Goal: Task Accomplishment & Management: Manage account settings

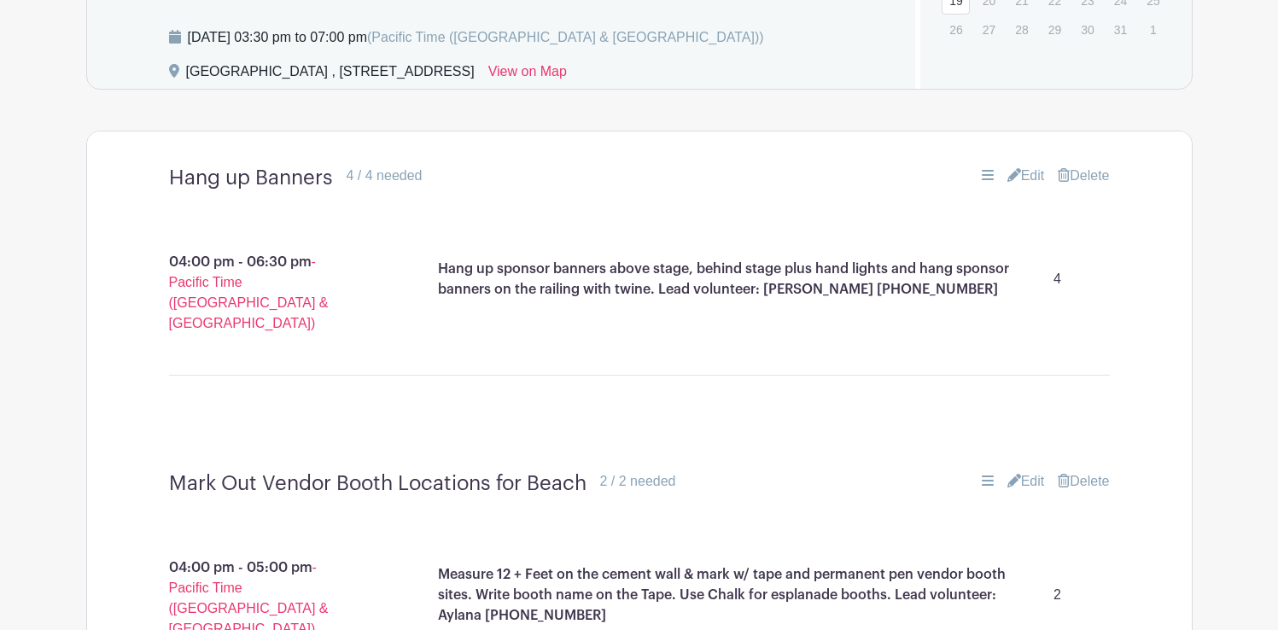
scroll to position [1087, 0]
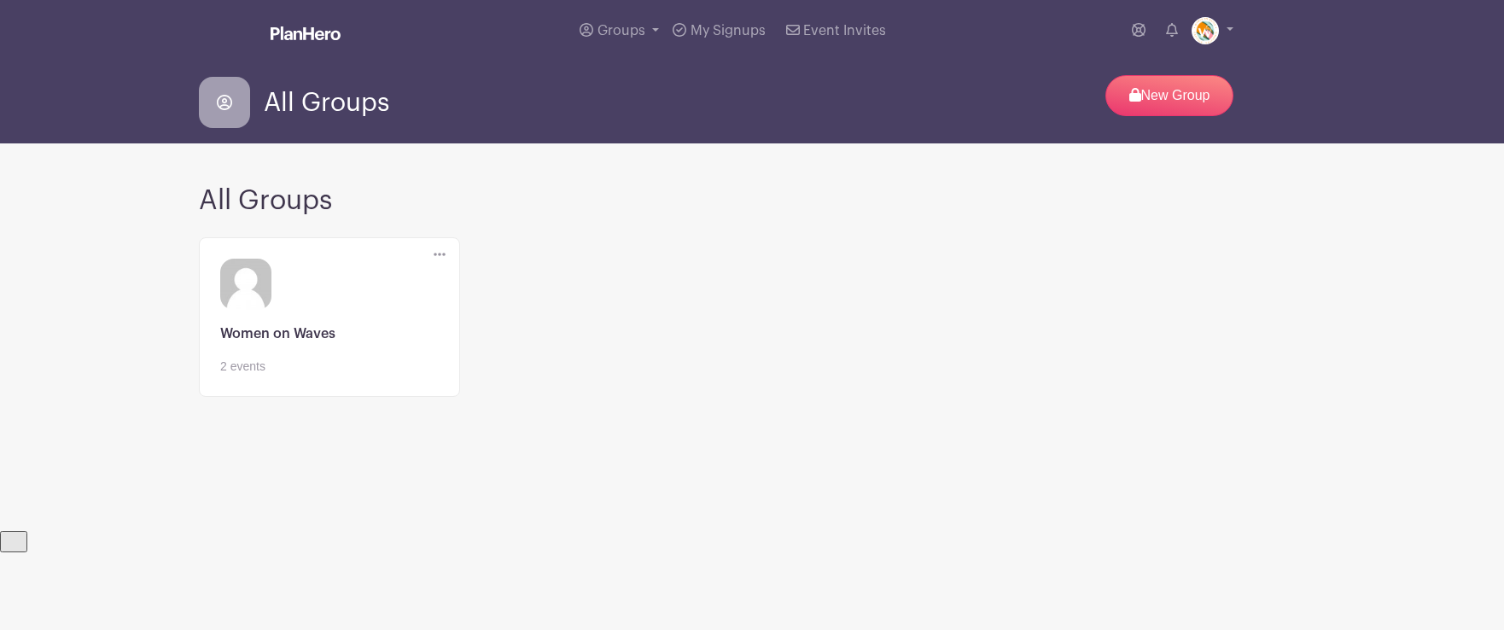
click at [323, 376] on link at bounding box center [329, 376] width 219 height 0
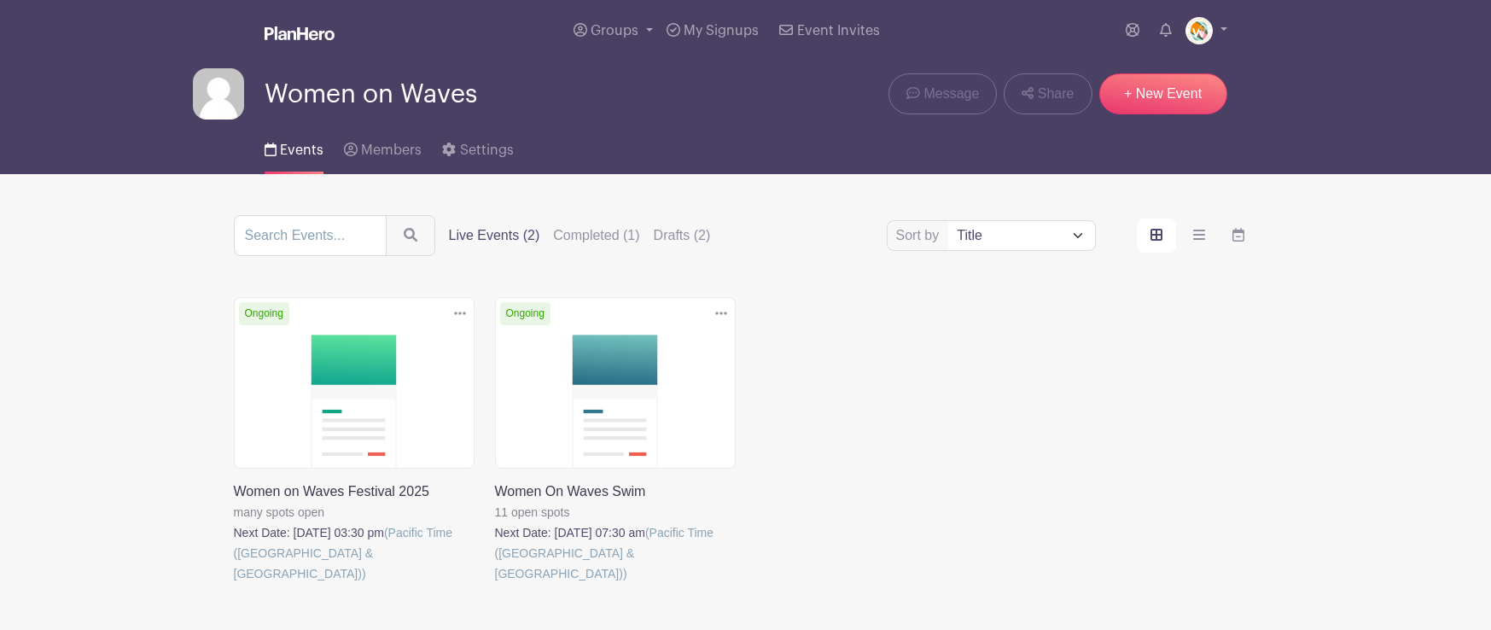
click at [234, 584] on link at bounding box center [234, 584] width 0 height 0
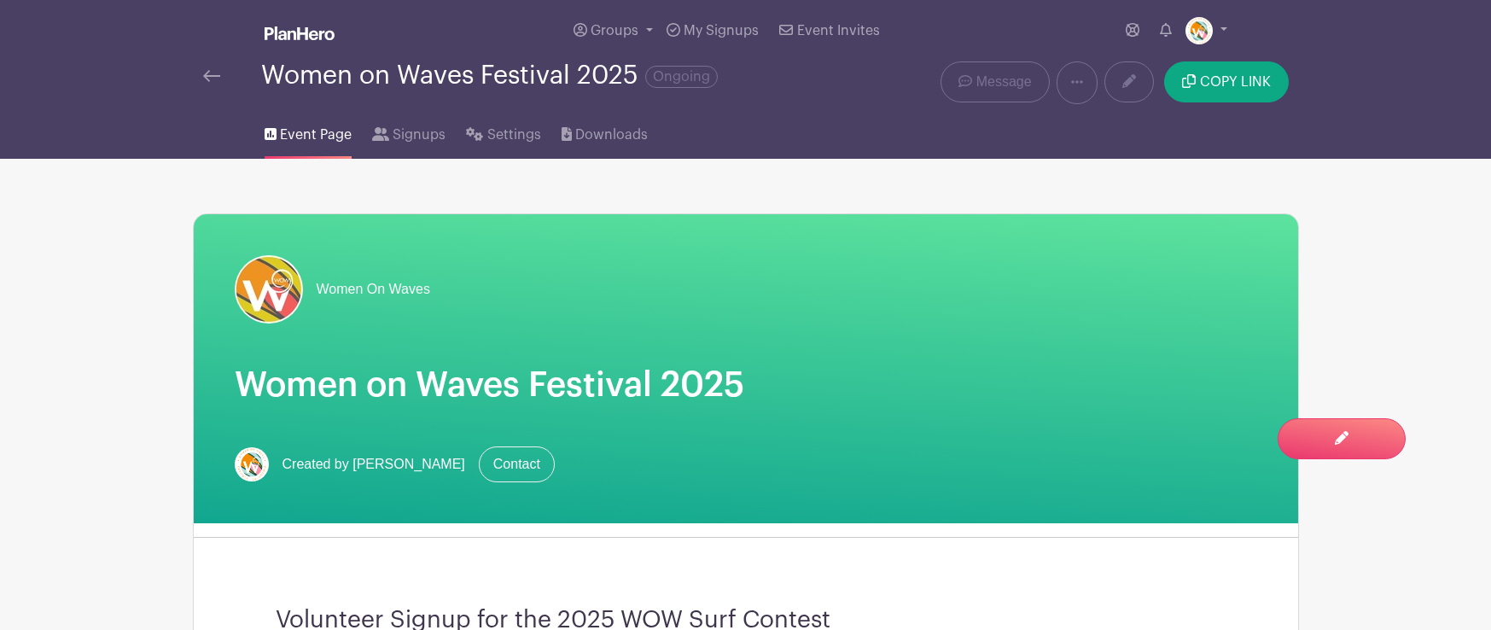
click at [214, 76] on img at bounding box center [211, 76] width 17 height 12
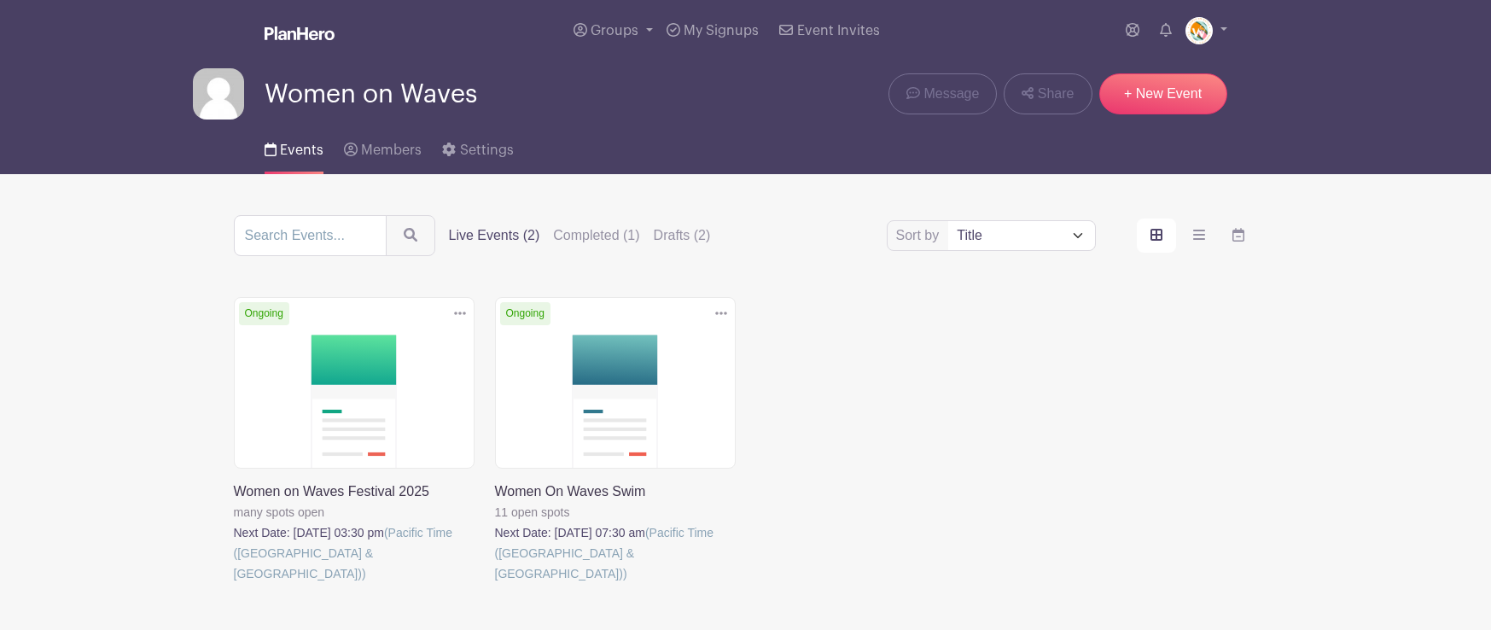
click at [495, 584] on link at bounding box center [495, 584] width 0 height 0
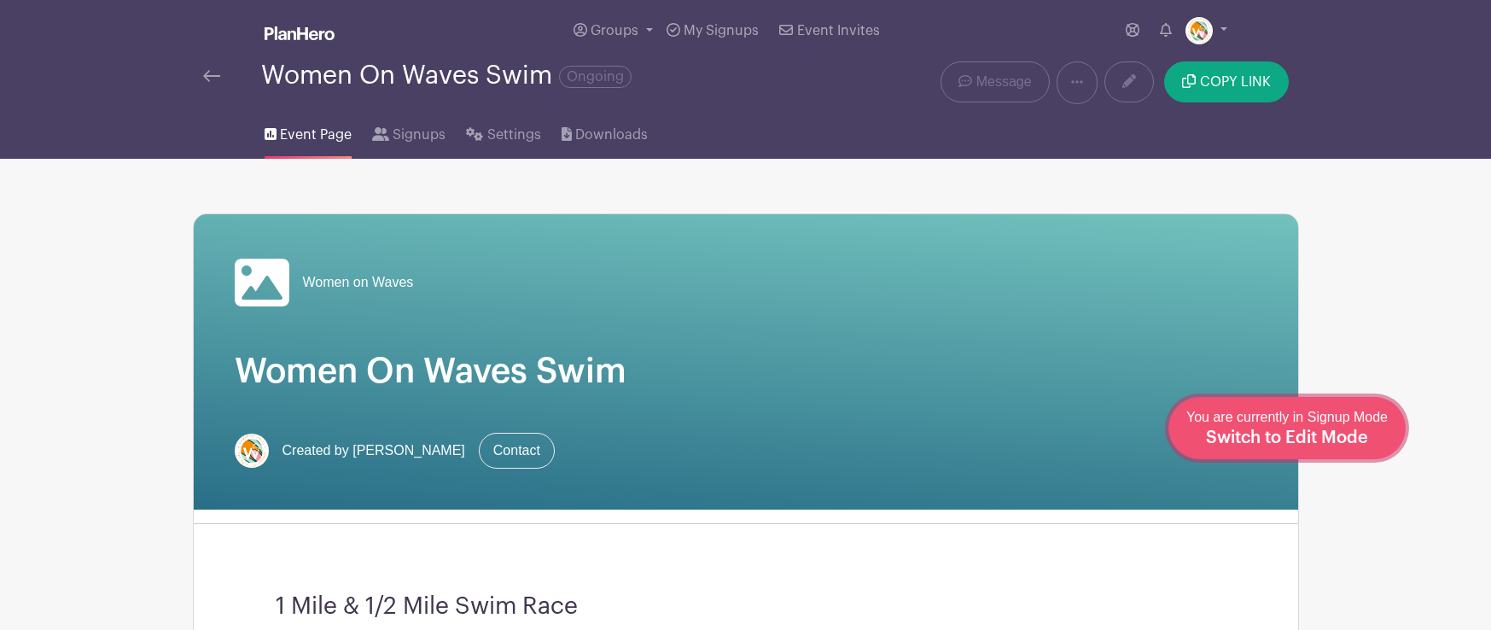
click at [1344, 426] on div "You are currently in Signup Mode Switch to Edit Mode" at bounding box center [1286, 428] width 201 height 42
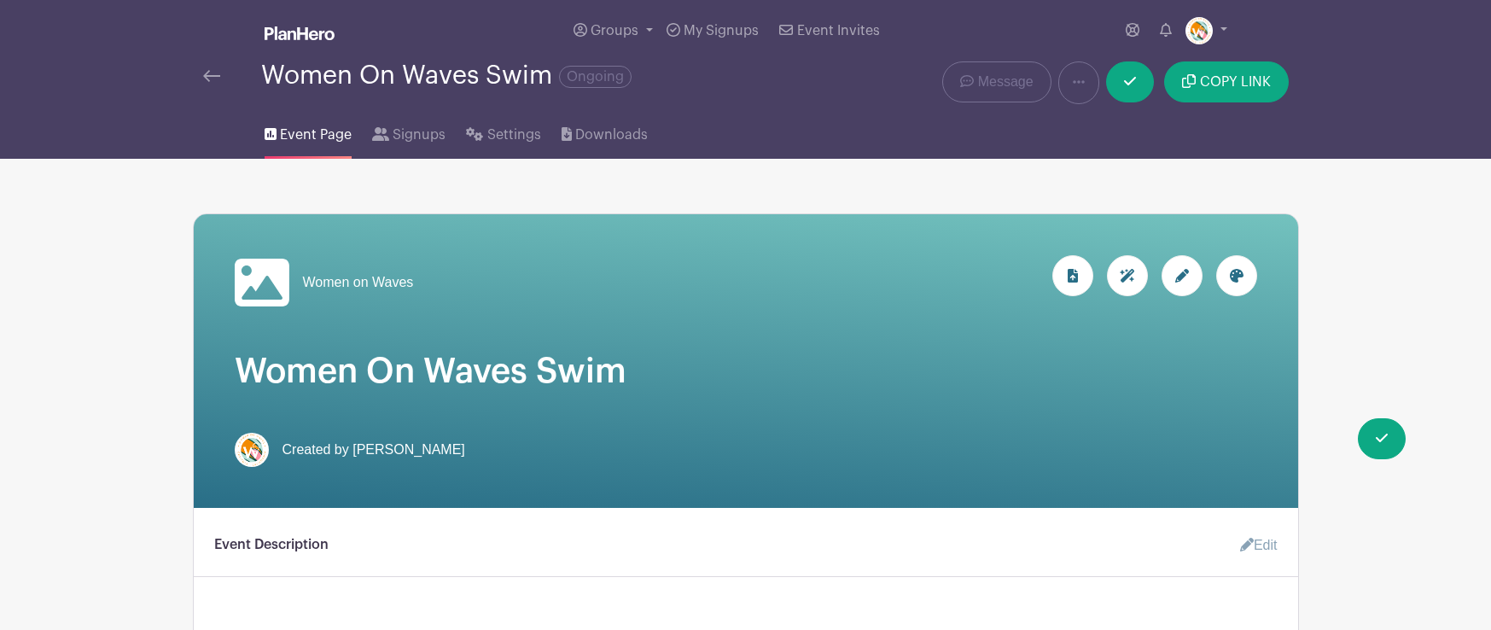
click at [1175, 278] on icon at bounding box center [1182, 276] width 14 height 14
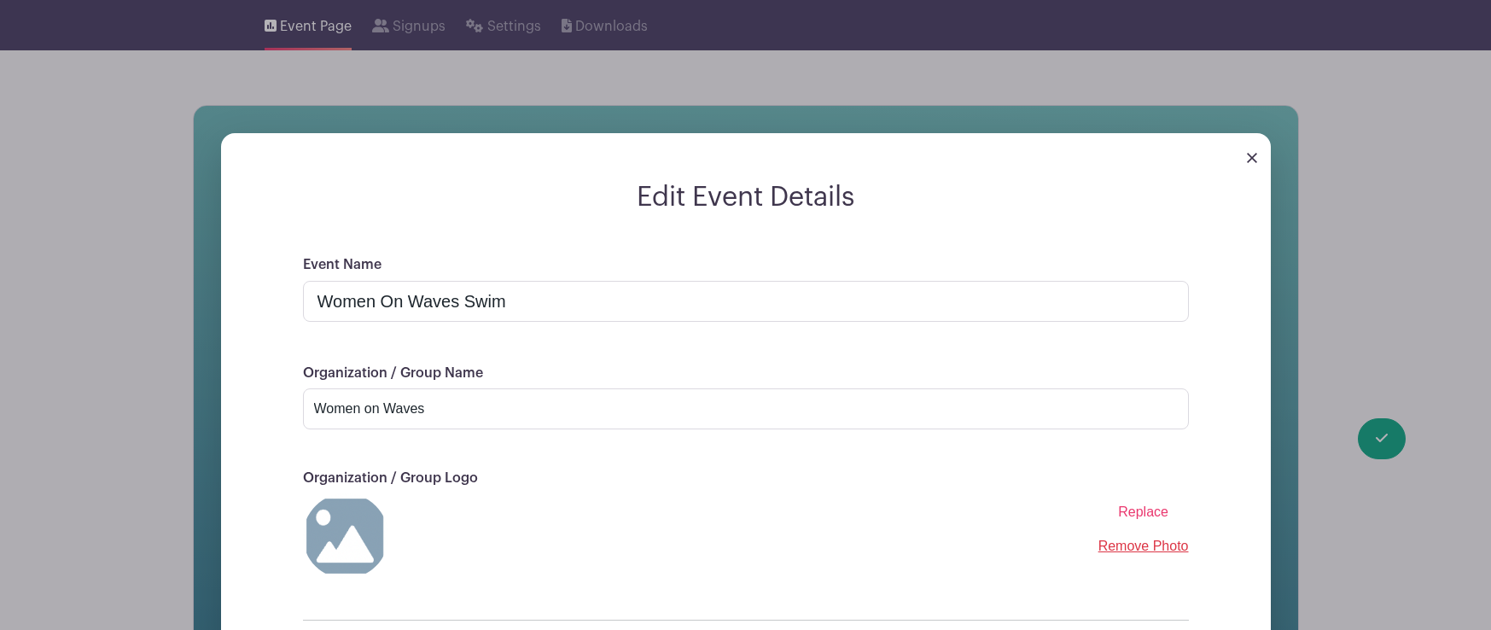
scroll to position [170, 0]
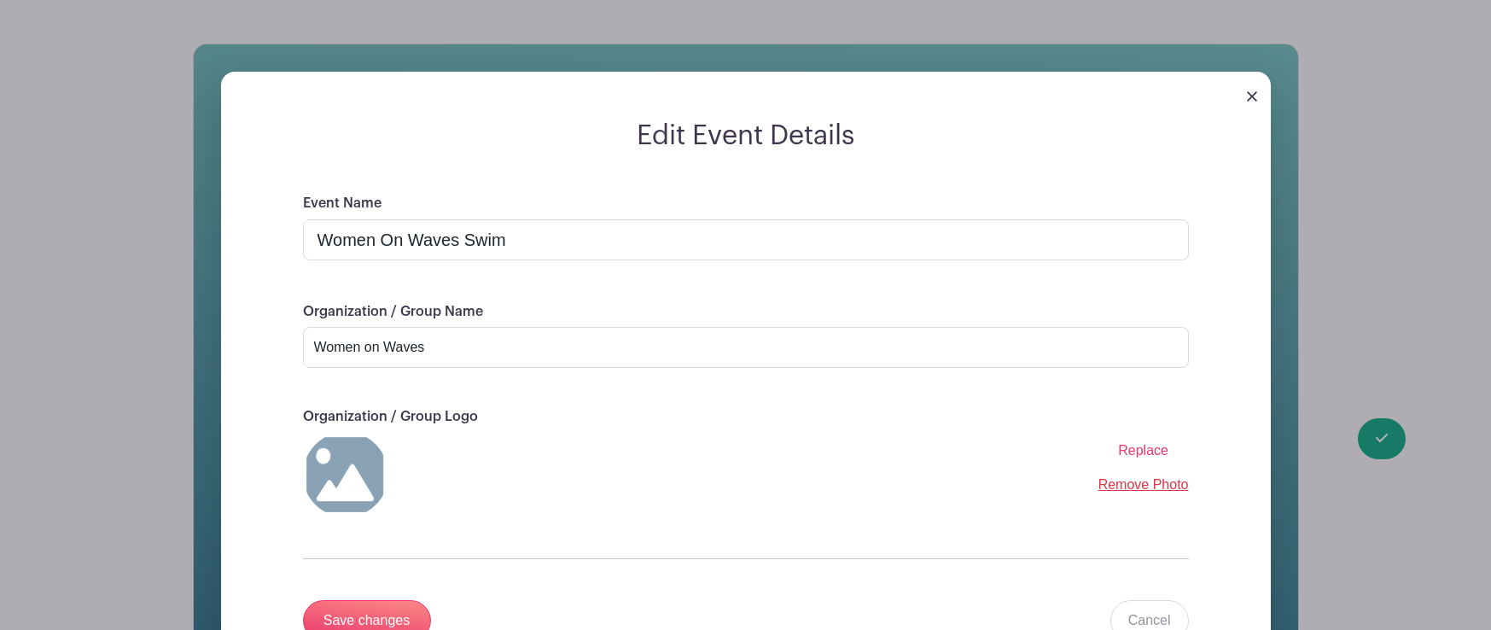
click at [1134, 452] on span "Replace" at bounding box center [1143, 450] width 50 height 15
click at [0, 0] on input "Replace" at bounding box center [0, 0] width 0 height 0
click at [1155, 455] on span "Replace" at bounding box center [1143, 450] width 50 height 15
click at [0, 0] on input "Replace" at bounding box center [0, 0] width 0 height 0
click at [1149, 454] on span "Replace" at bounding box center [1143, 450] width 50 height 15
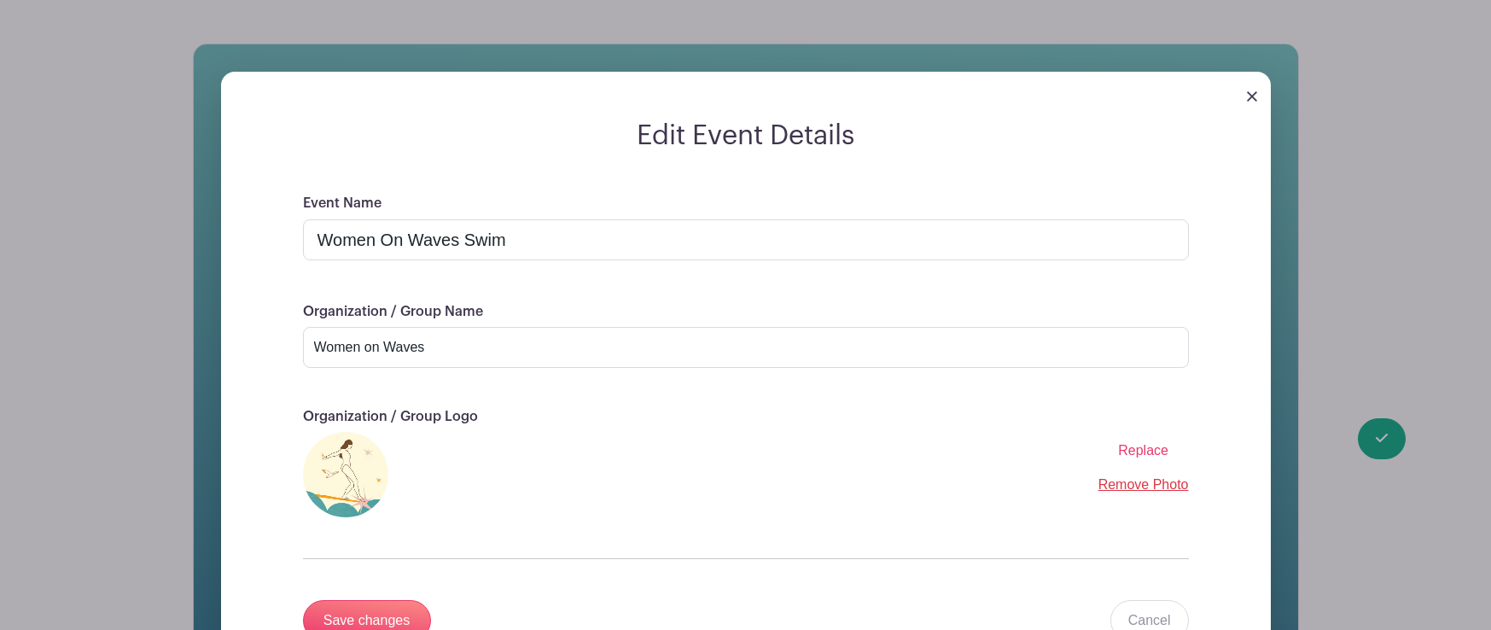
click at [0, 0] on input "Replace" at bounding box center [0, 0] width 0 height 0
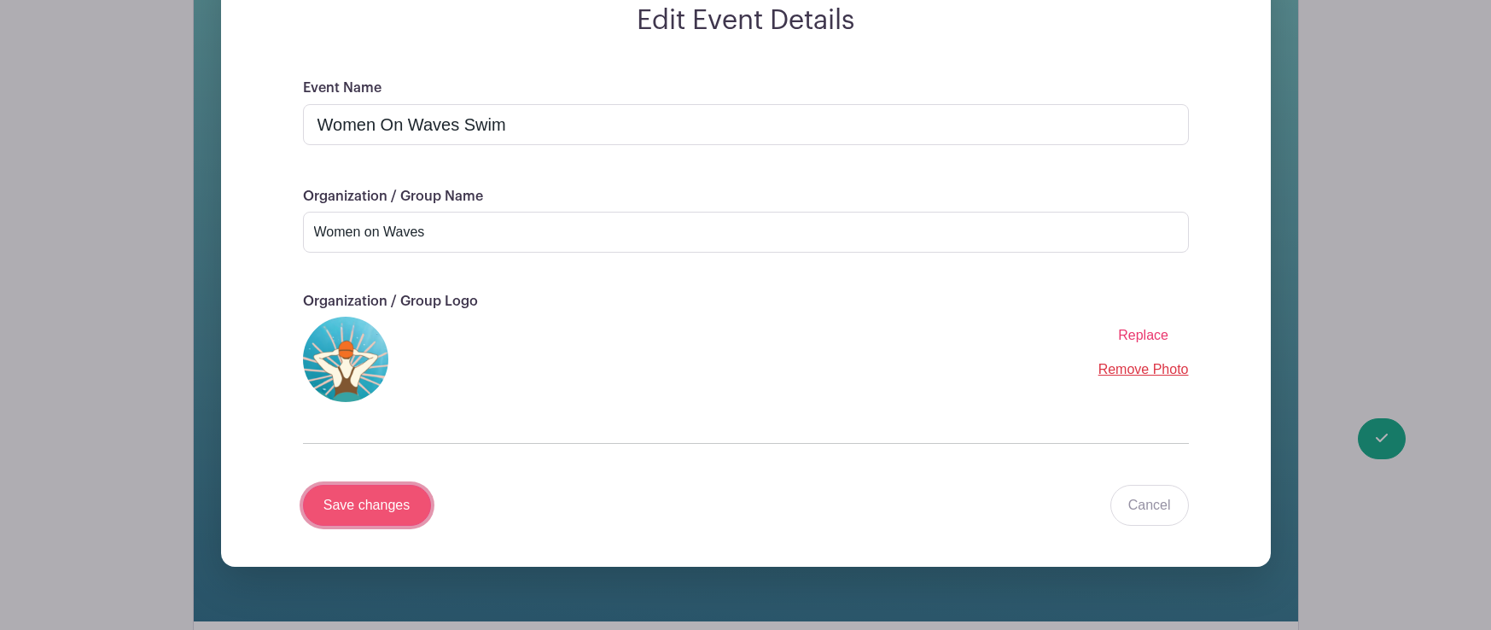
click at [396, 508] on input "Save changes" at bounding box center [367, 505] width 128 height 41
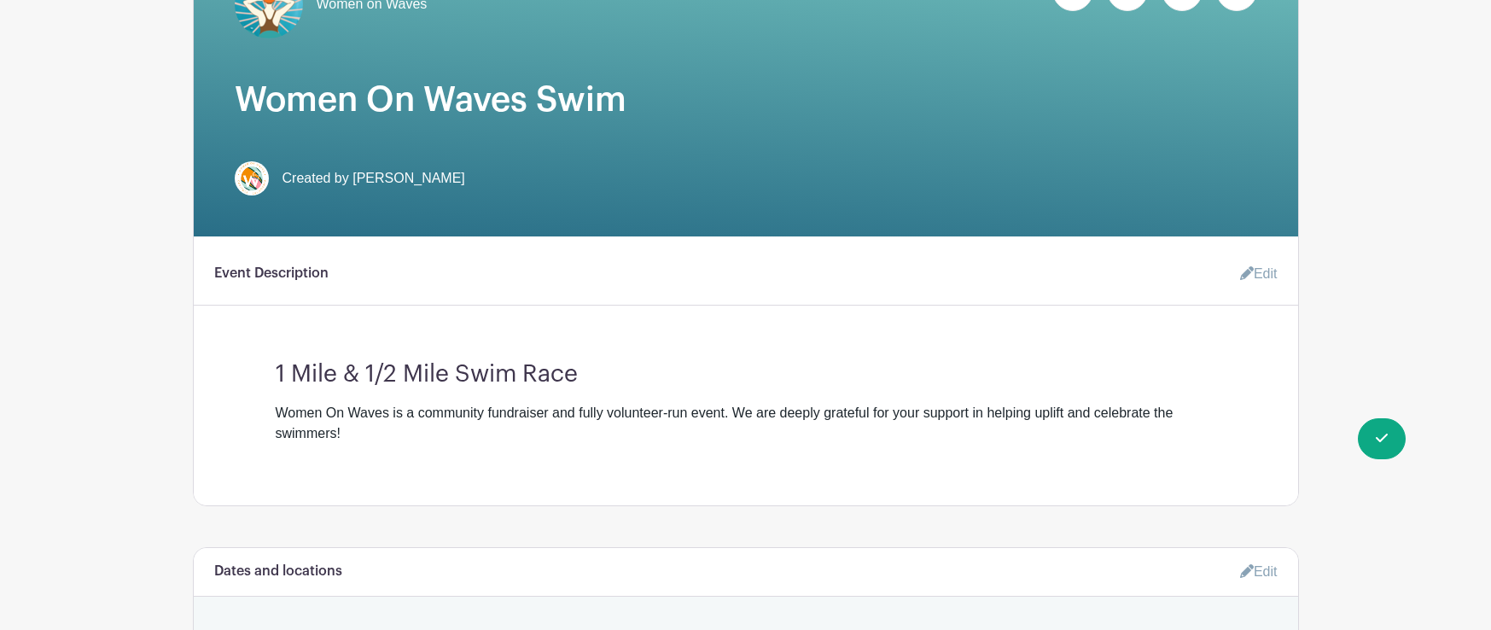
scroll to position [0, 0]
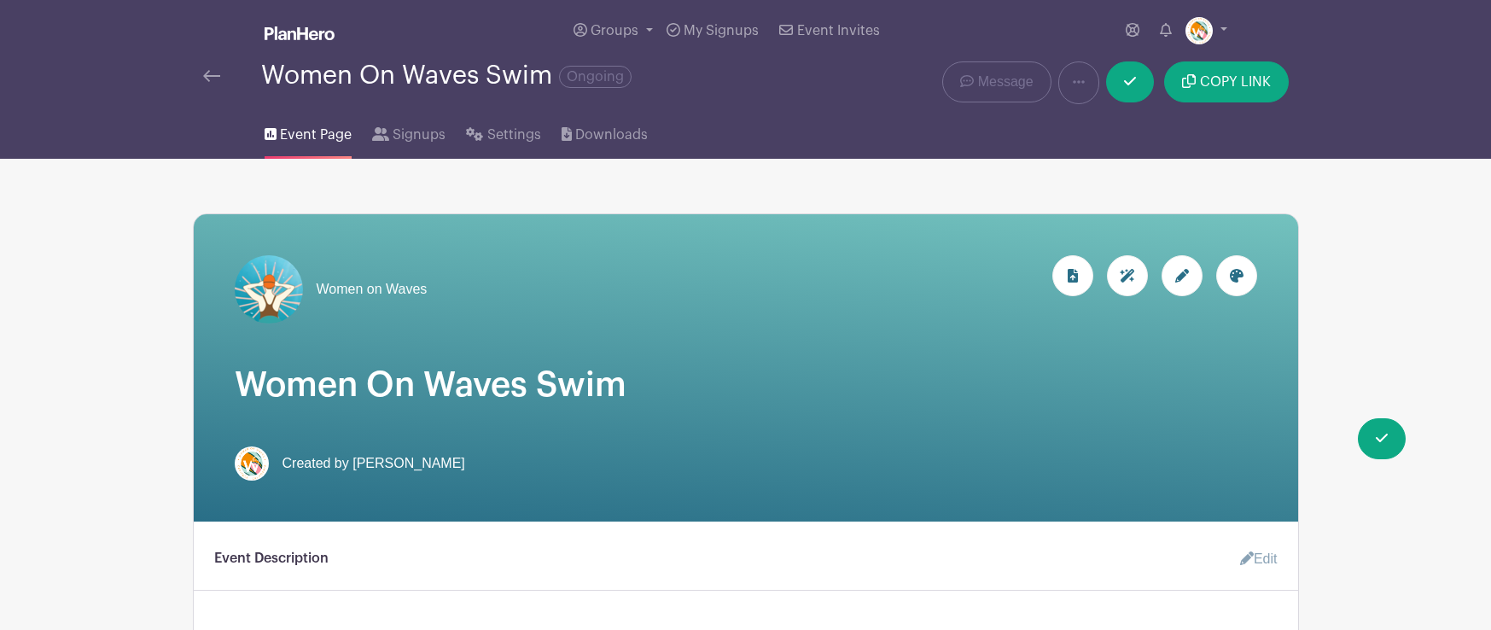
click at [1184, 274] on icon at bounding box center [1182, 276] width 14 height 14
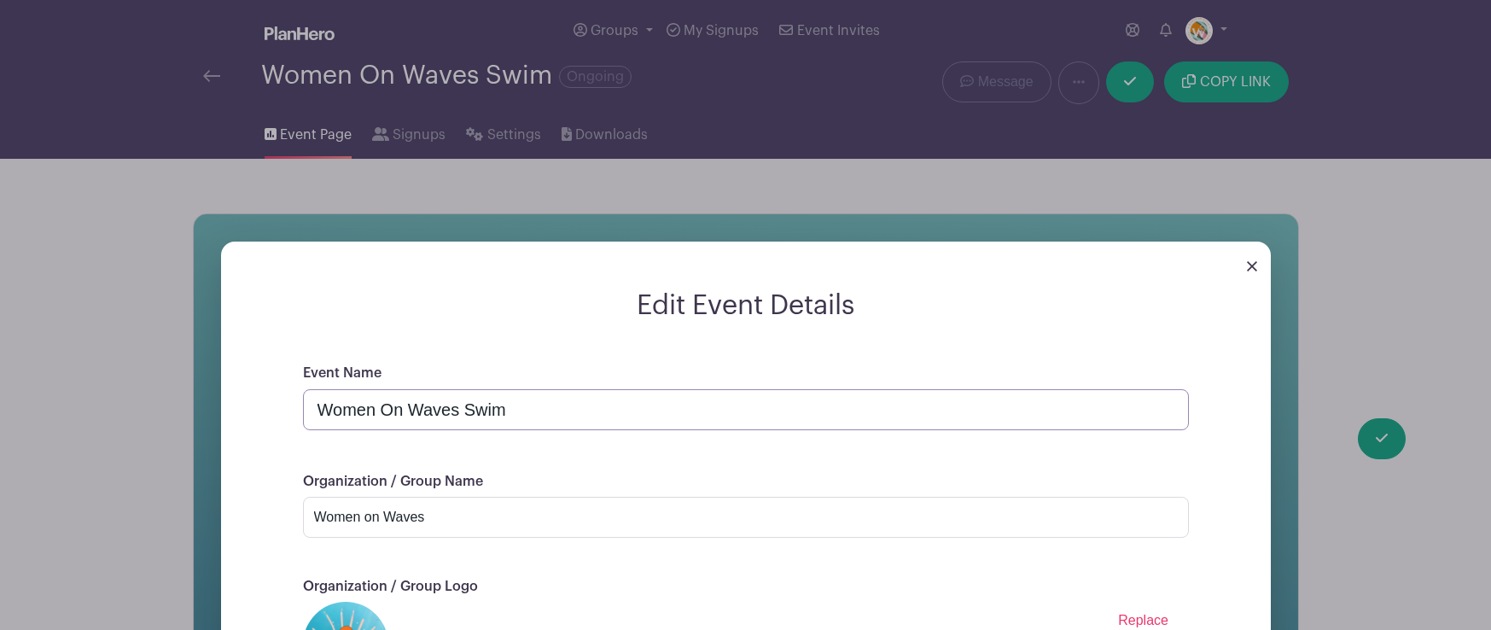
click at [464, 411] on input "Women On Waves Swim" at bounding box center [746, 409] width 886 height 41
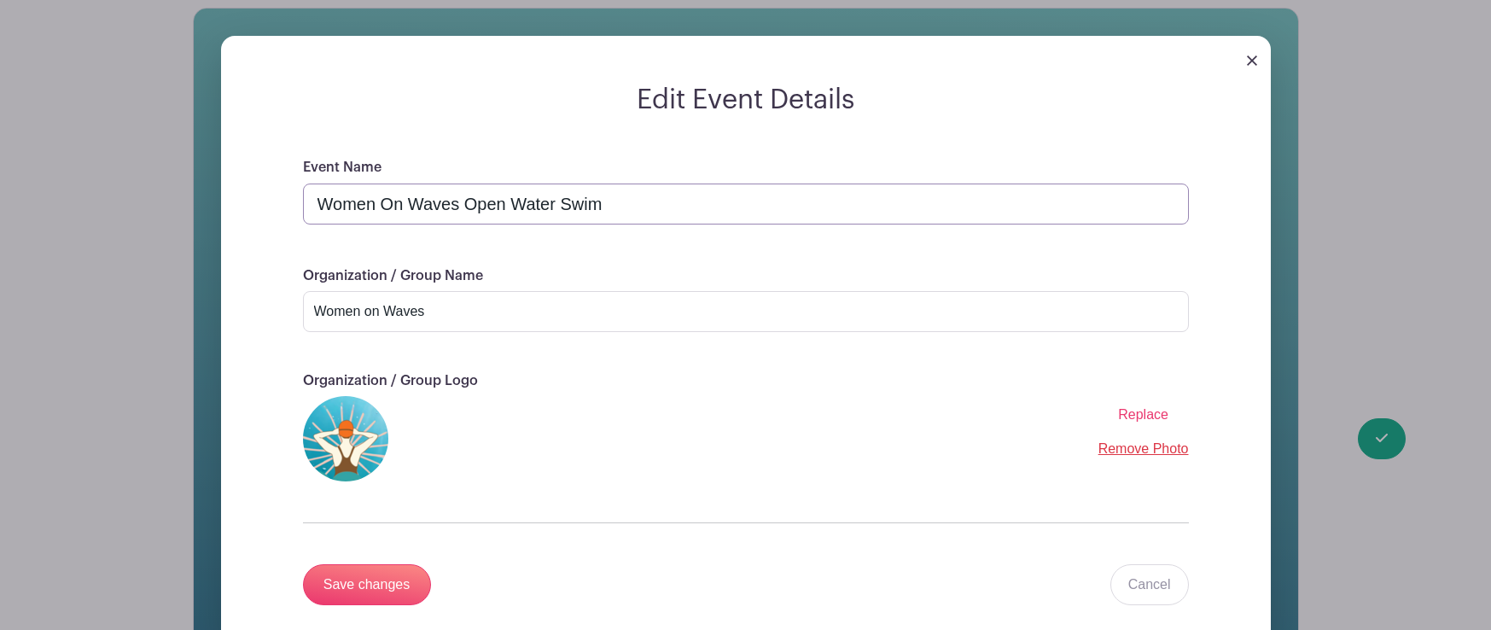
scroll to position [348, 0]
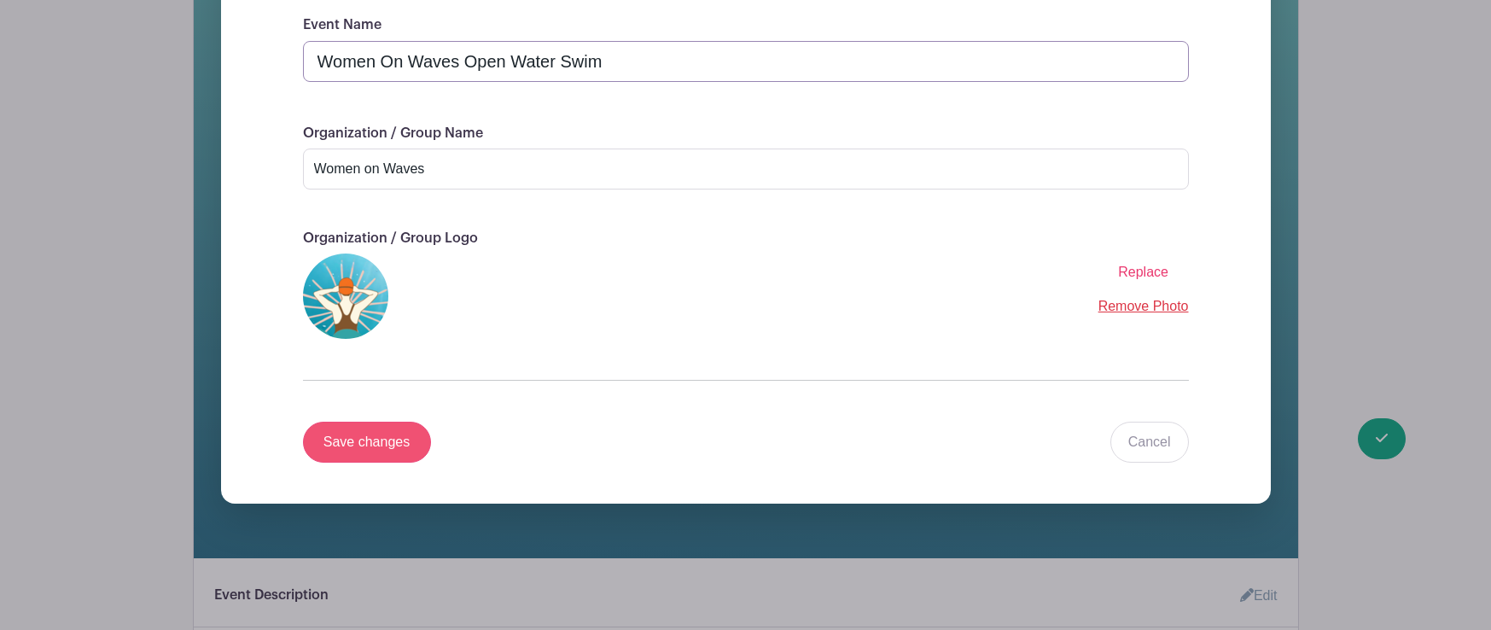
type input "Women On Waves Open Water Swim"
click at [358, 440] on input "Save changes" at bounding box center [367, 442] width 128 height 41
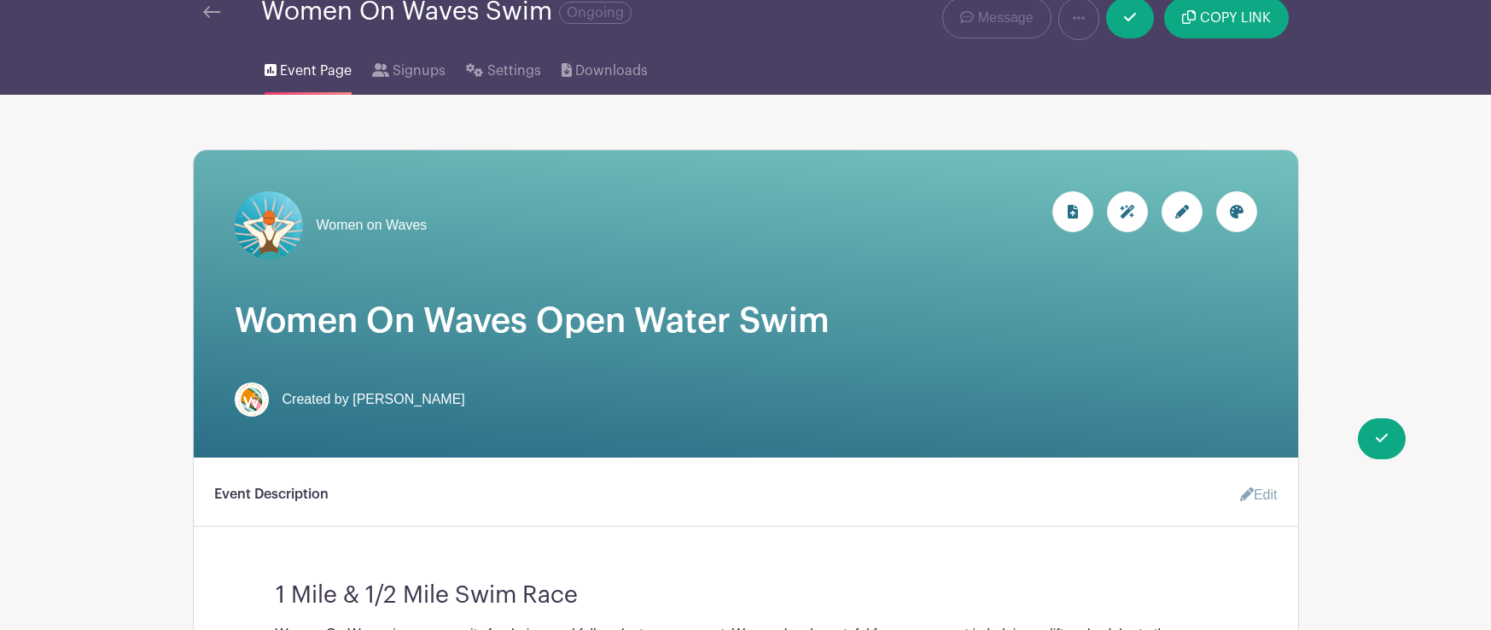
scroll to position [0, 0]
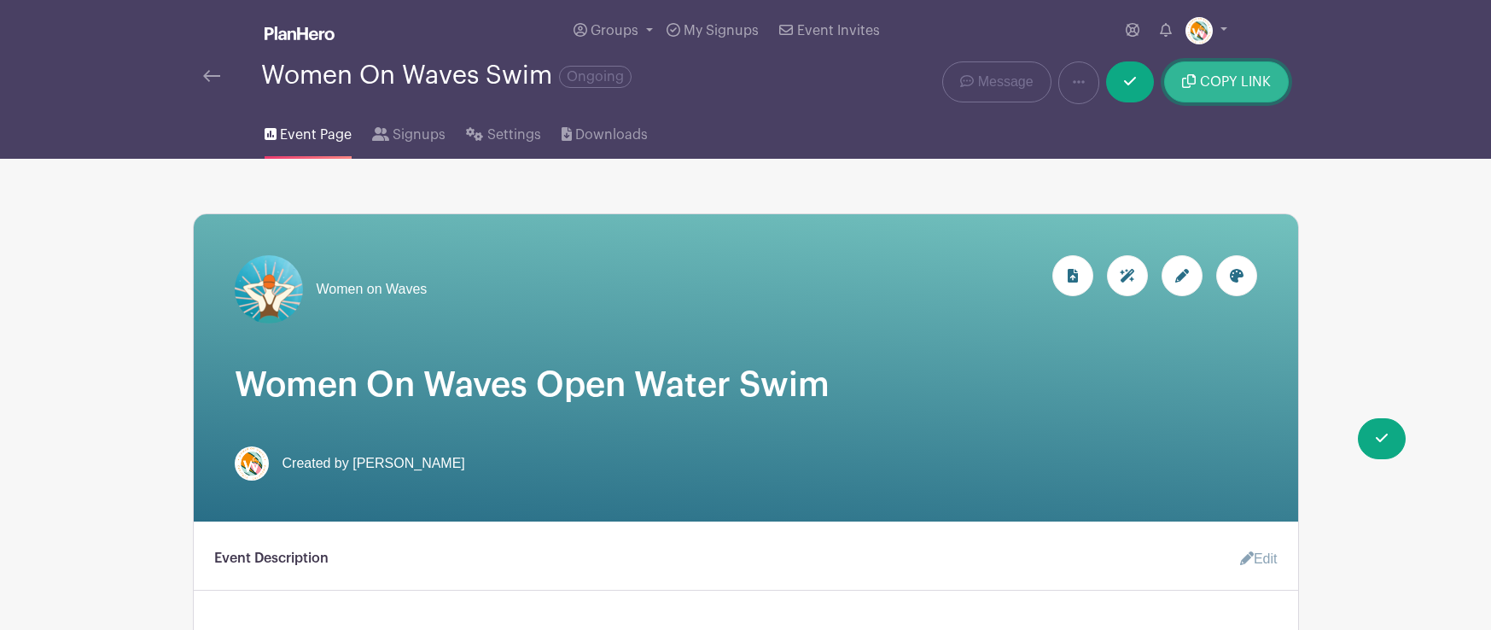
click at [1239, 83] on span "COPY LINK" at bounding box center [1235, 82] width 71 height 14
